Goal: Register for event/course

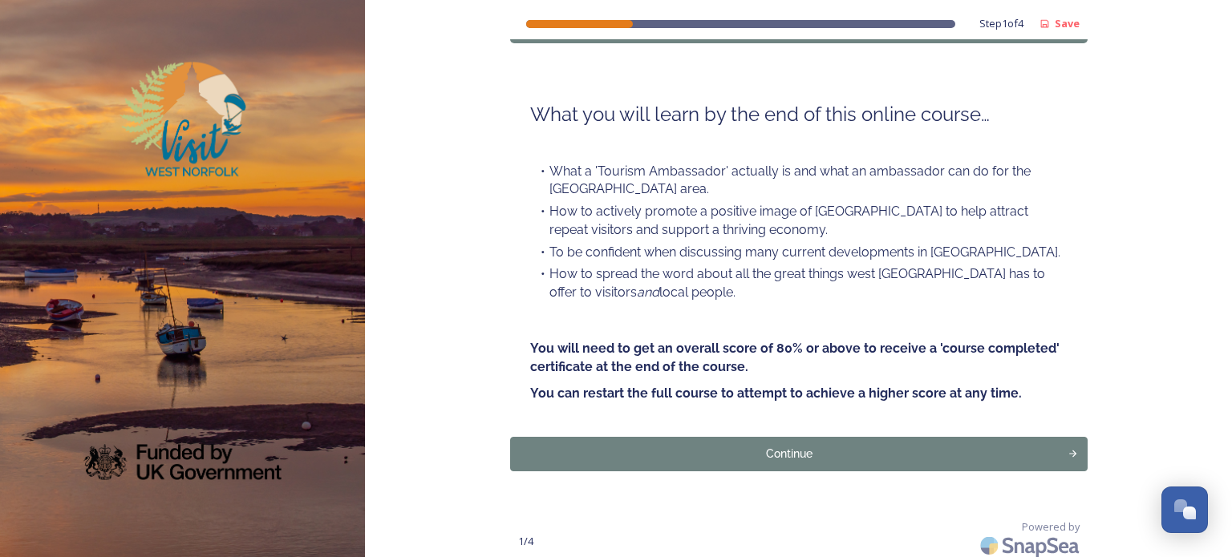
scroll to position [143, 0]
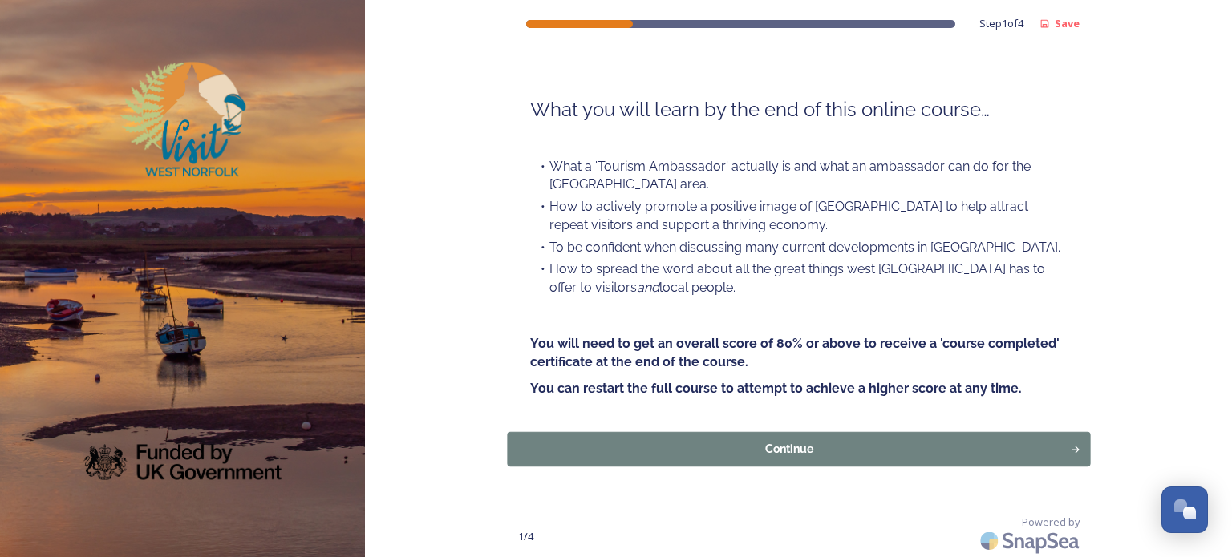
click at [785, 449] on div "Continue" at bounding box center [789, 449] width 546 height 17
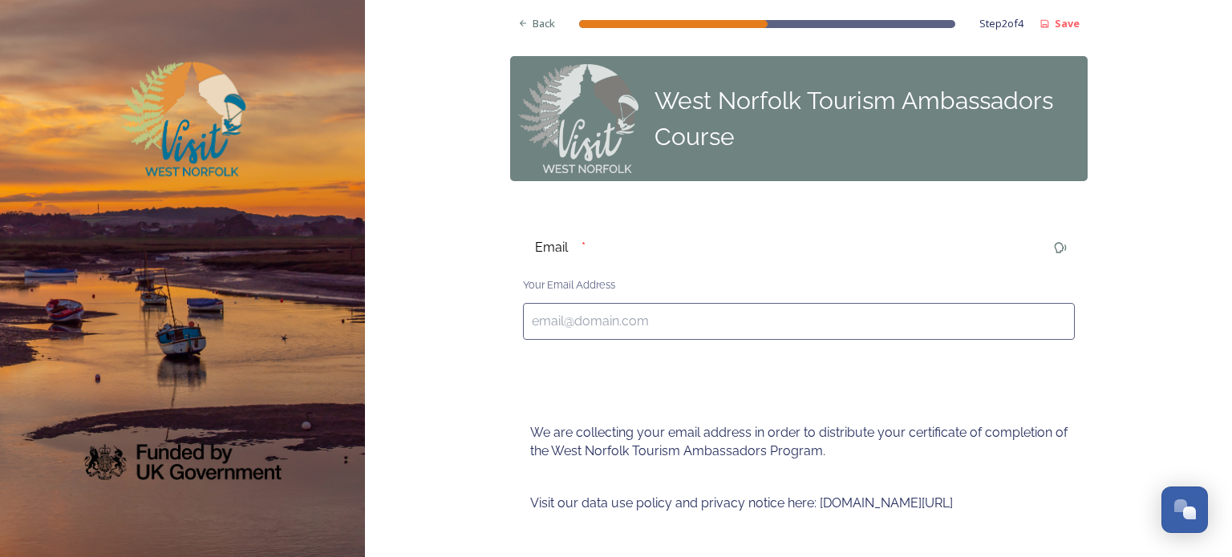
click at [532, 319] on input at bounding box center [799, 321] width 552 height 37
click at [532, 323] on input at bounding box center [799, 321] width 552 height 37
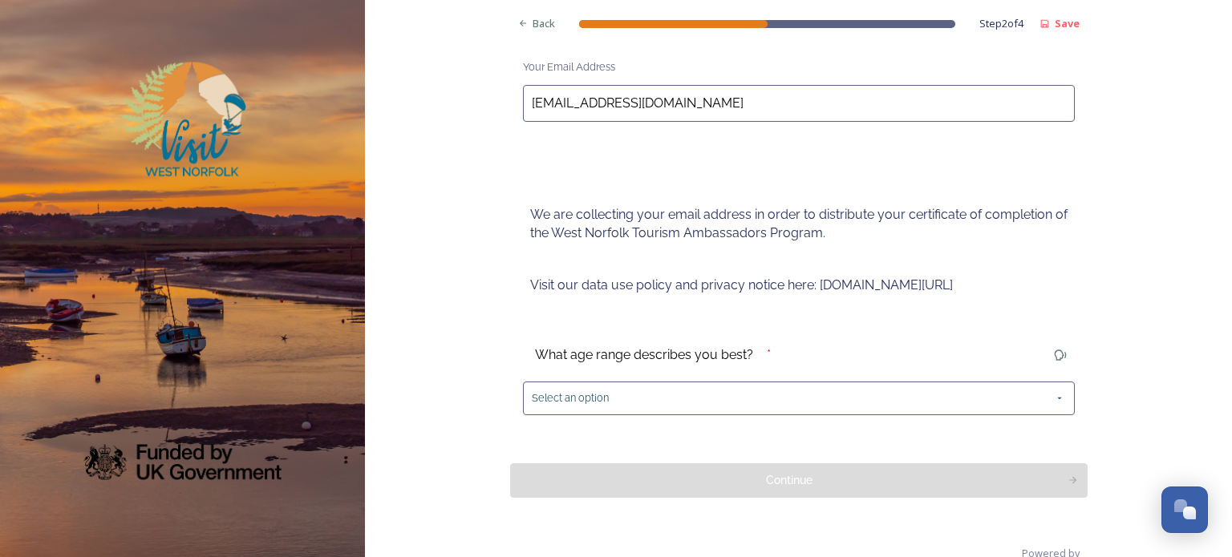
scroll to position [230, 0]
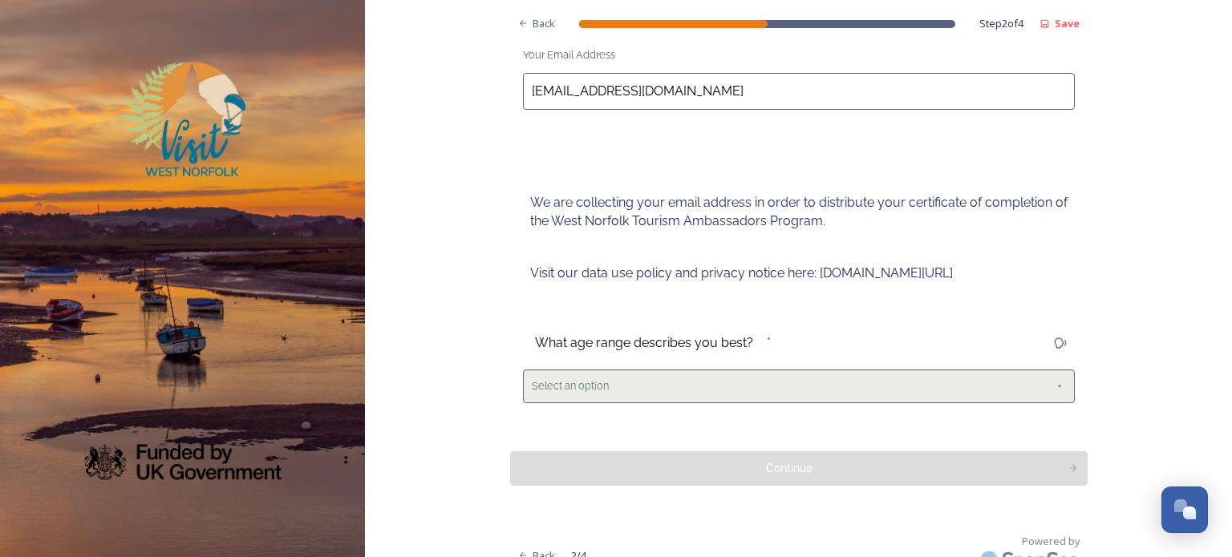
type input "[EMAIL_ADDRESS][DOMAIN_NAME]"
click at [1059, 386] on icon at bounding box center [1059, 387] width 4 height 2
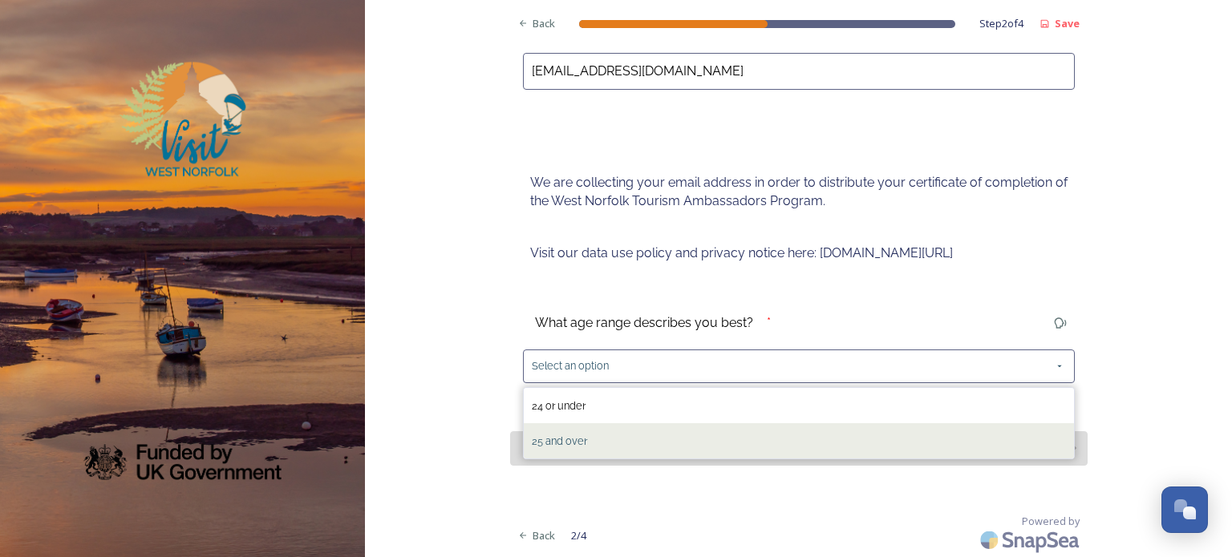
scroll to position [221, 0]
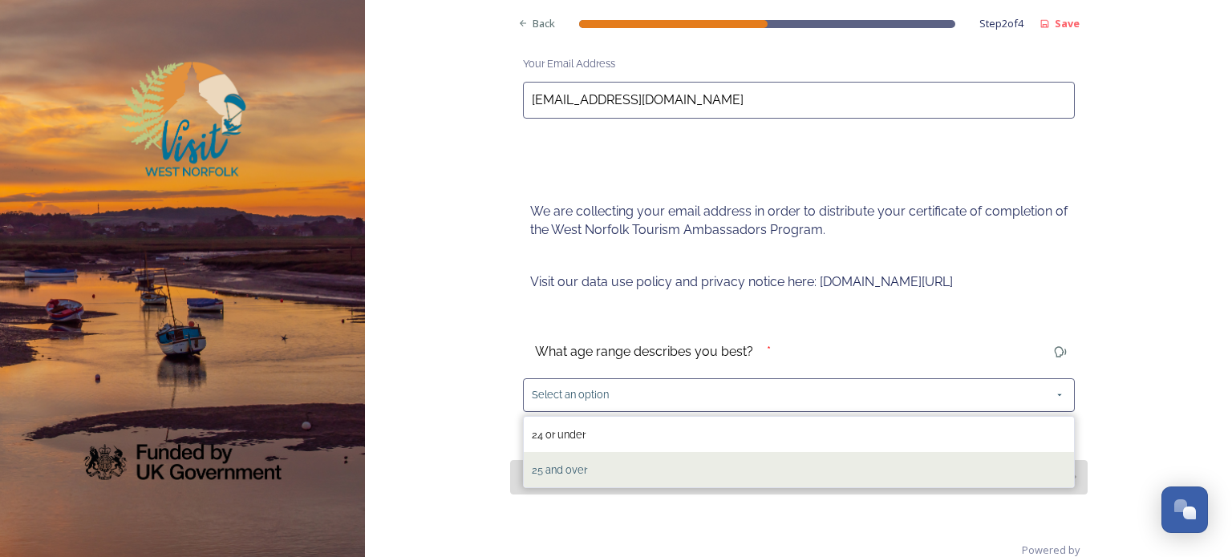
click at [1032, 467] on div "25 and over" at bounding box center [799, 469] width 550 height 35
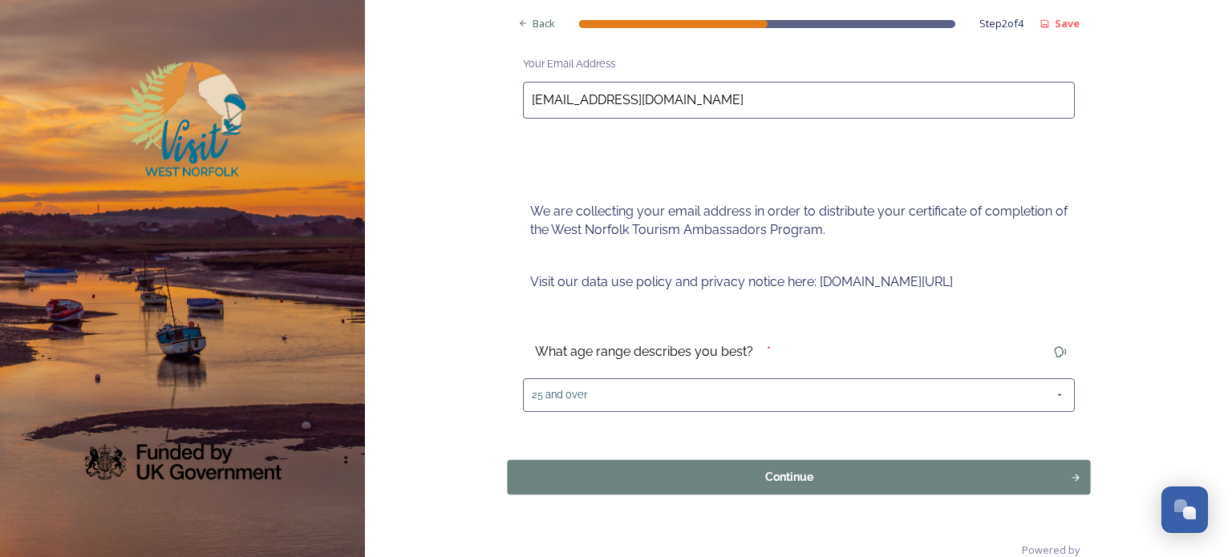
click at [815, 472] on div "Continue" at bounding box center [789, 476] width 546 height 17
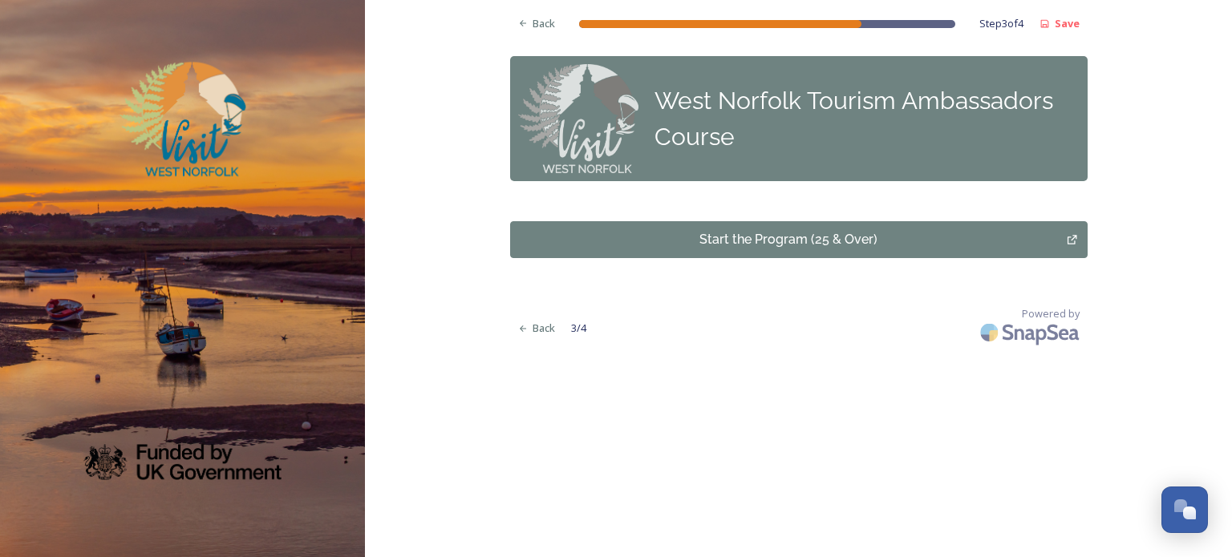
click at [802, 236] on div "Start the Program (25 & Over)" at bounding box center [789, 239] width 540 height 19
